Goal: Information Seeking & Learning: Compare options

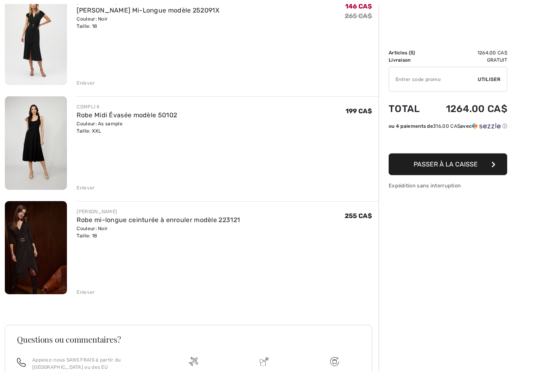
scroll to position [326, 0]
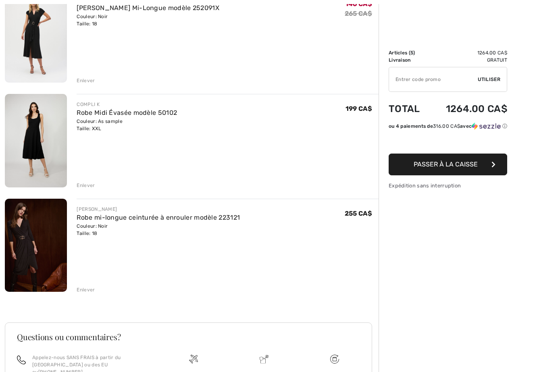
click at [330, 258] on div "JOSEPH RIBKOFF Robe mi-longue ceinturée à enrouler modèle 223121 Couleur: Noir …" at bounding box center [228, 246] width 302 height 95
click at [206, 215] on link "Robe mi-longue ceinturée à enrouler modèle 223121" at bounding box center [158, 218] width 163 height 8
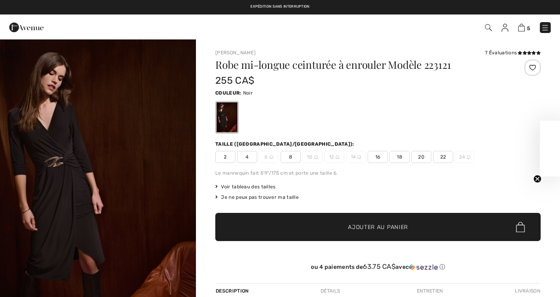
checkbox input "true"
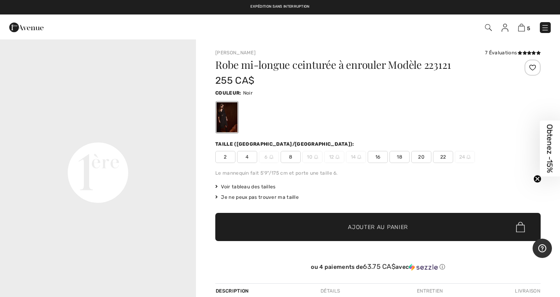
scroll to position [612, 0]
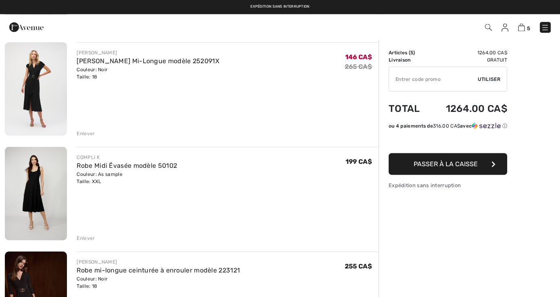
scroll to position [269, 0]
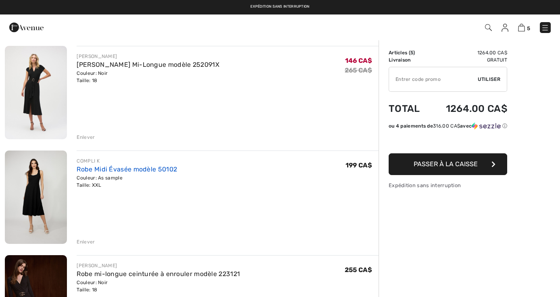
click at [97, 170] on link "Robe Midi Évasée modèle 50102" at bounding box center [127, 170] width 100 height 8
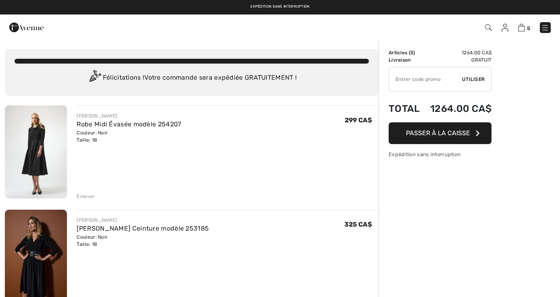
scroll to position [269, 0]
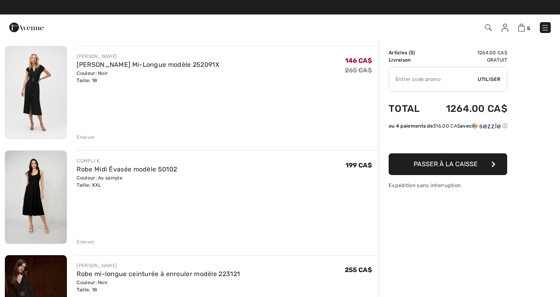
click at [106, 73] on div "Couleur: Noir Taille: 18" at bounding box center [148, 77] width 142 height 15
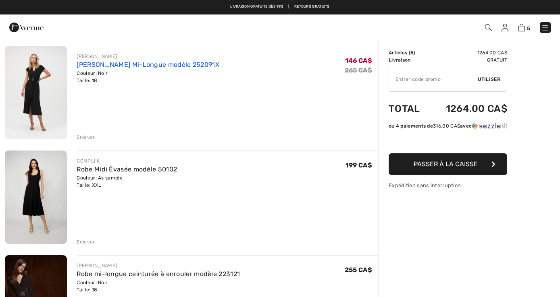
click at [106, 63] on link "[PERSON_NAME] Mi-Longue modèle 252091X" at bounding box center [148, 65] width 142 height 8
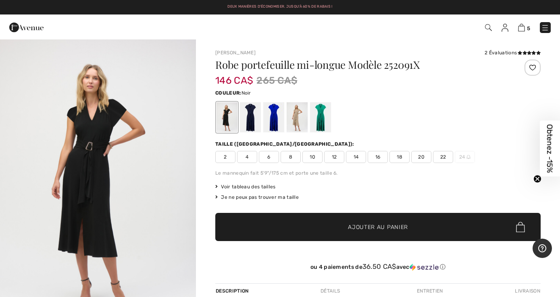
click at [64, 226] on img "1 / 2" at bounding box center [98, 186] width 196 height 294
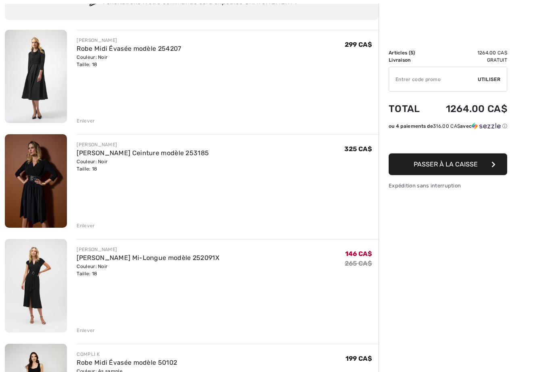
scroll to position [76, 0]
click at [97, 155] on link "[PERSON_NAME] Ceinture modèle 253185" at bounding box center [143, 153] width 132 height 8
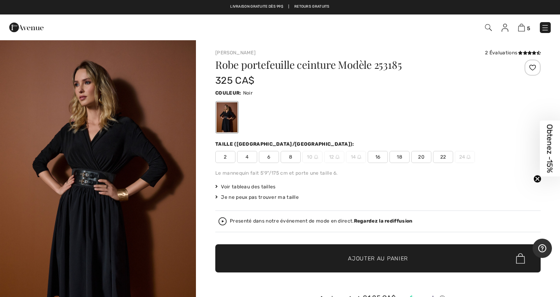
click at [481, 209] on div "Robe portefeuille ceinture Modèle 253185 325 CA$ Couleur: Noir [GEOGRAPHIC_DATA…" at bounding box center [377, 187] width 325 height 255
